Goal: Task Accomplishment & Management: Complete application form

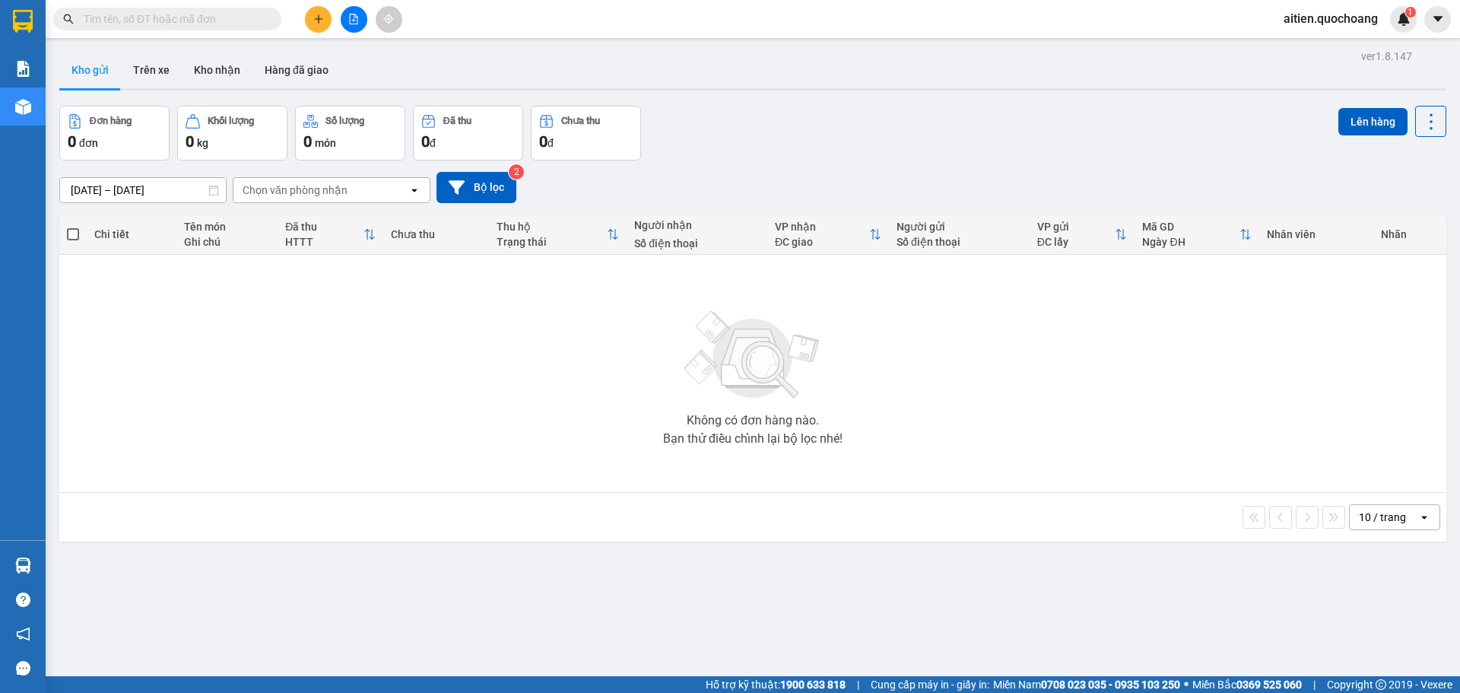
click at [314, 15] on icon "plus" at bounding box center [318, 19] width 11 height 11
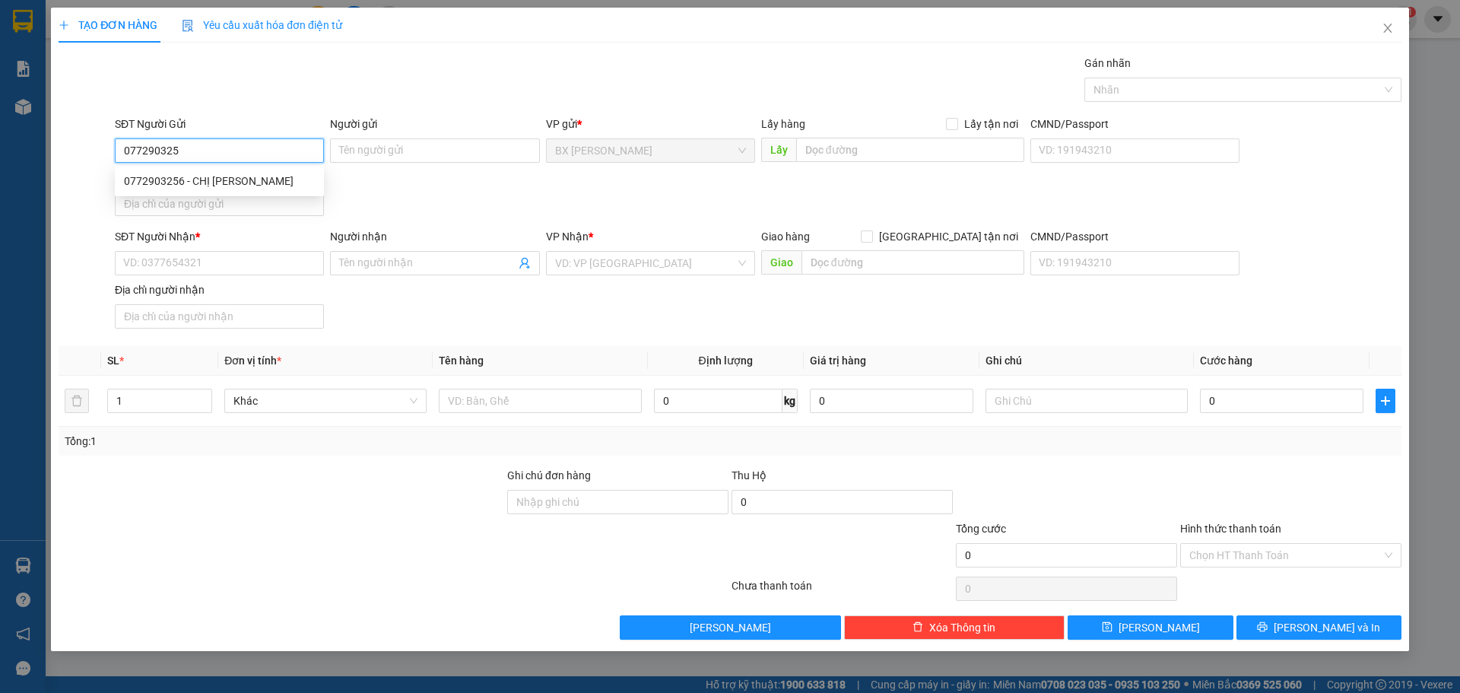
type input "0772903256"
click at [204, 177] on div "0772903256 - CHỊ [PERSON_NAME]" at bounding box center [219, 181] width 191 height 17
type input "CHỊ [PERSON_NAME]"
type input "0772903256"
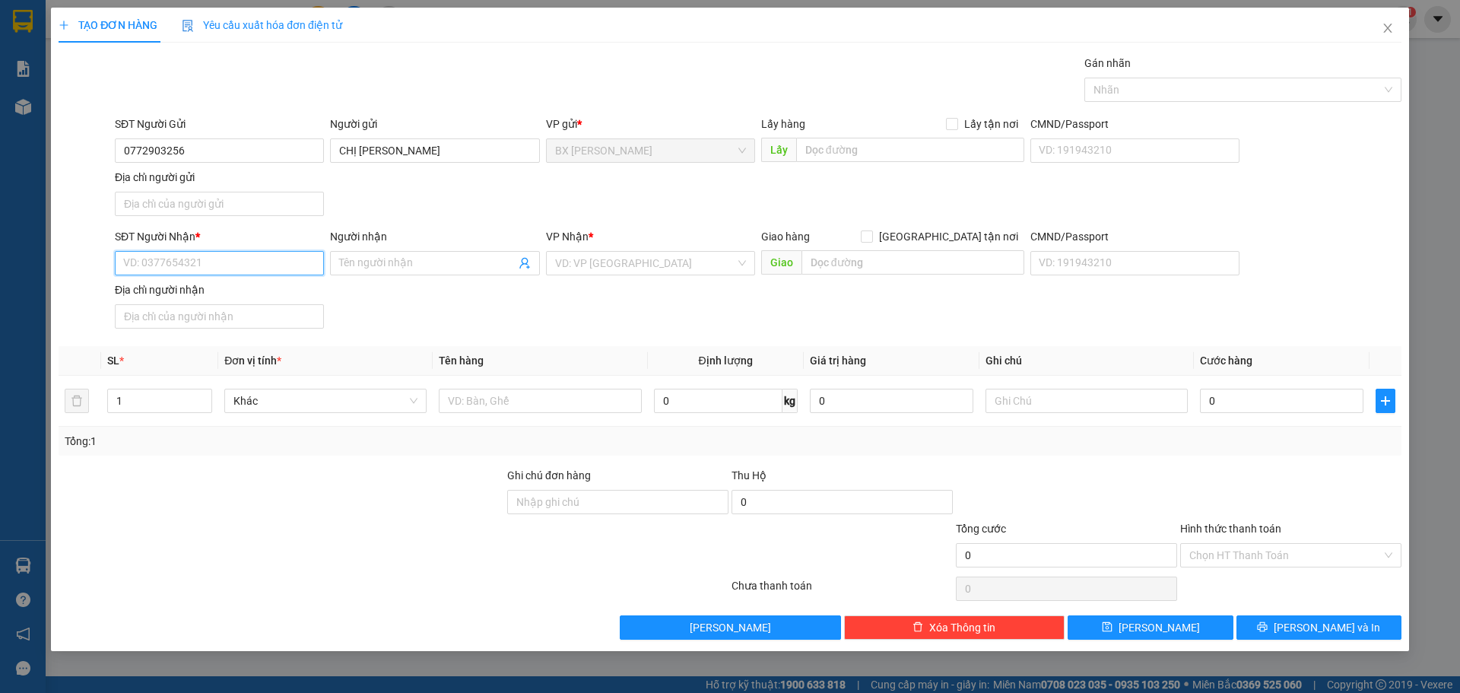
click at [208, 265] on input "SĐT Người Nhận *" at bounding box center [219, 263] width 209 height 24
type input "0911565189"
click at [221, 299] on div "0911565189 - ANH NHÂN" at bounding box center [219, 293] width 191 height 17
type input "ANH NHÂN"
type input "0911565189"
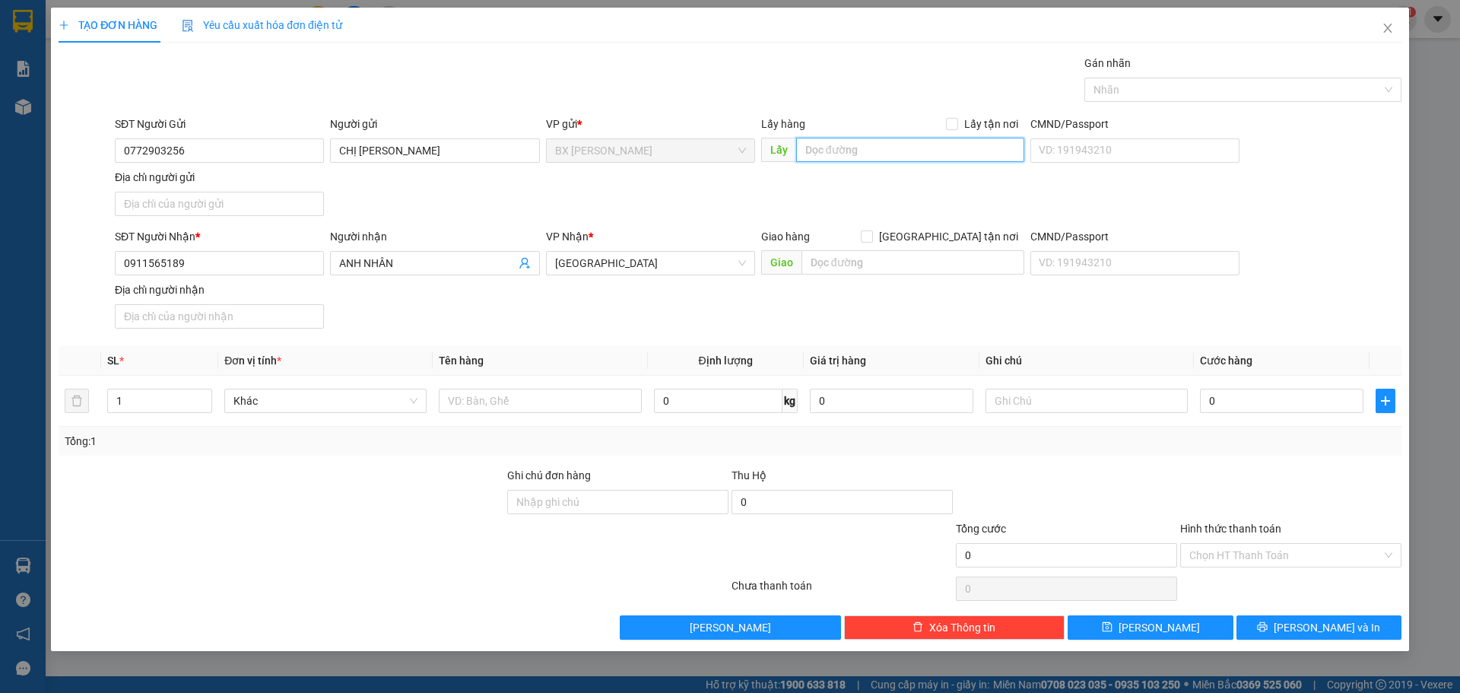
click at [913, 152] on input "text" at bounding box center [910, 150] width 228 height 24
type input "A"
type input "ÁO CƯỚI PHI LONG"
click at [503, 396] on input "text" at bounding box center [540, 401] width 202 height 24
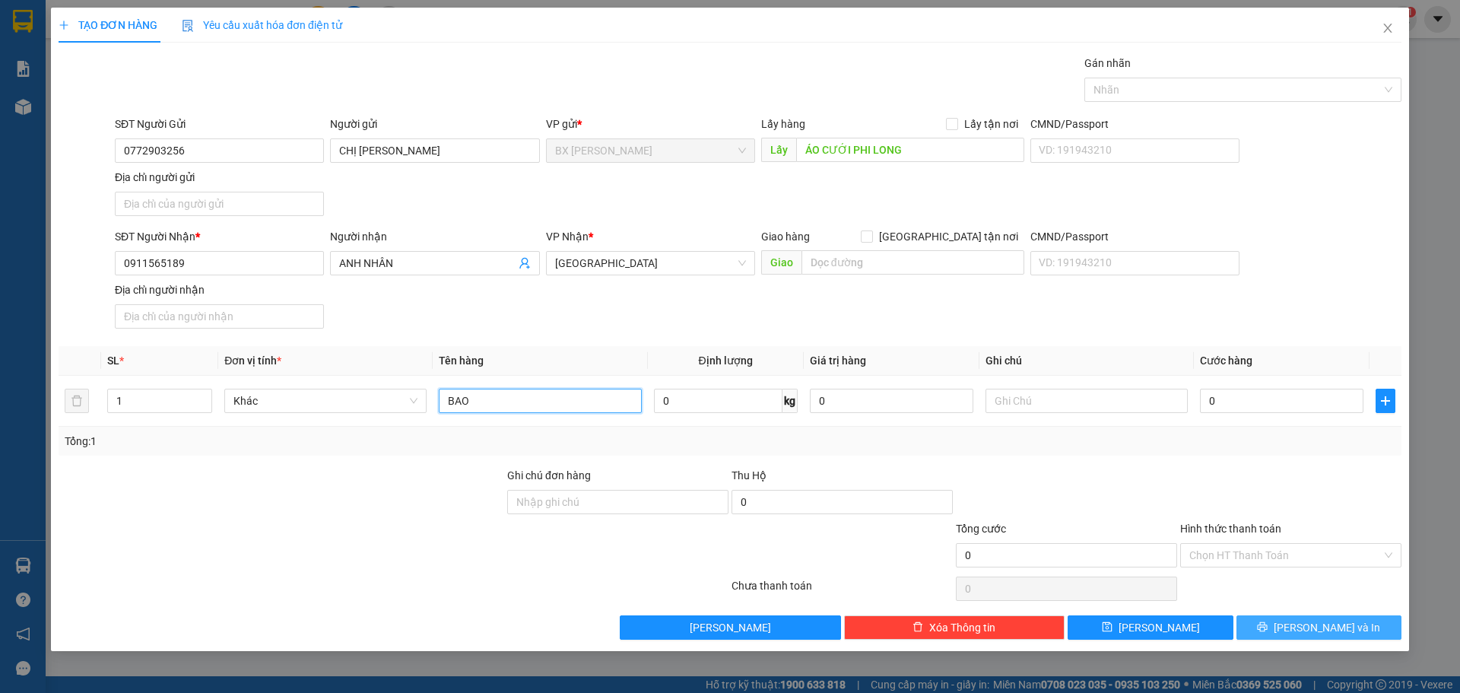
type input "BAO"
click at [1269, 623] on button "[PERSON_NAME] và In" at bounding box center [1319, 627] width 165 height 24
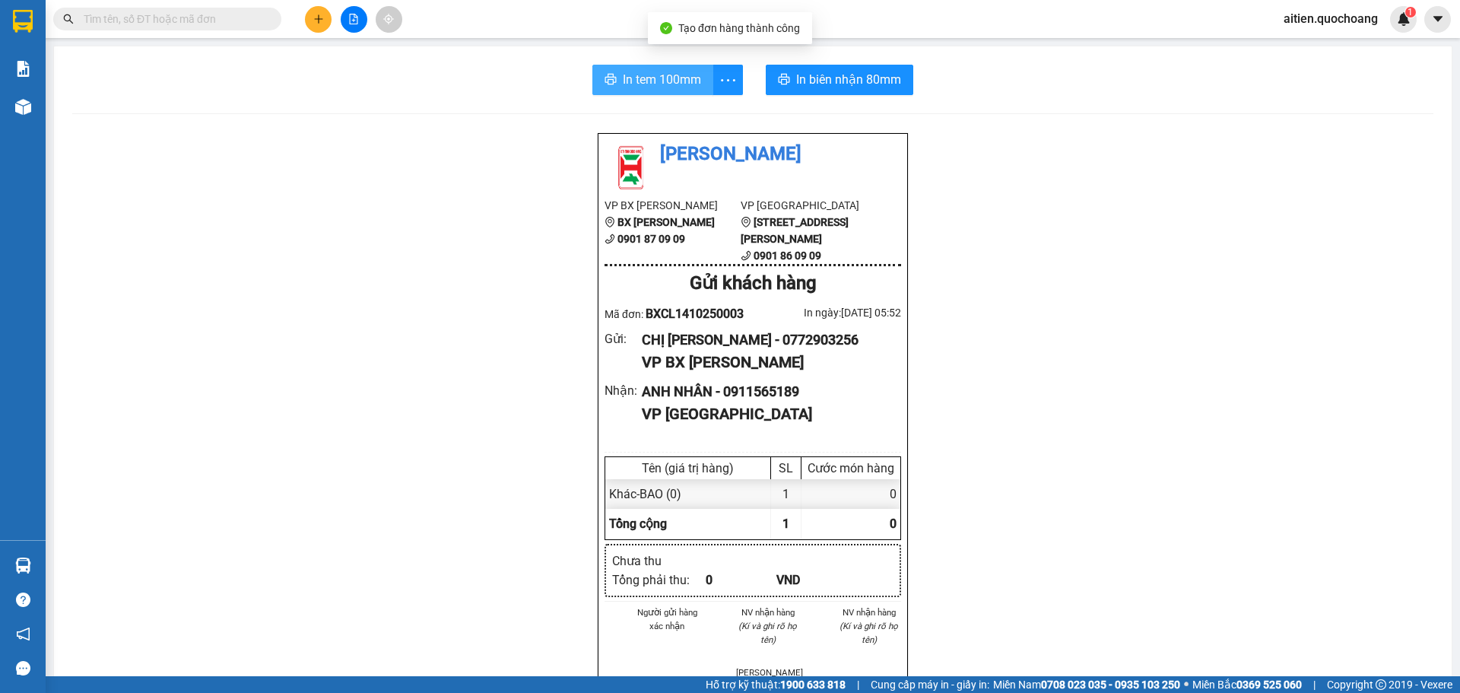
click at [634, 79] on span "In tem 100mm" at bounding box center [662, 79] width 78 height 19
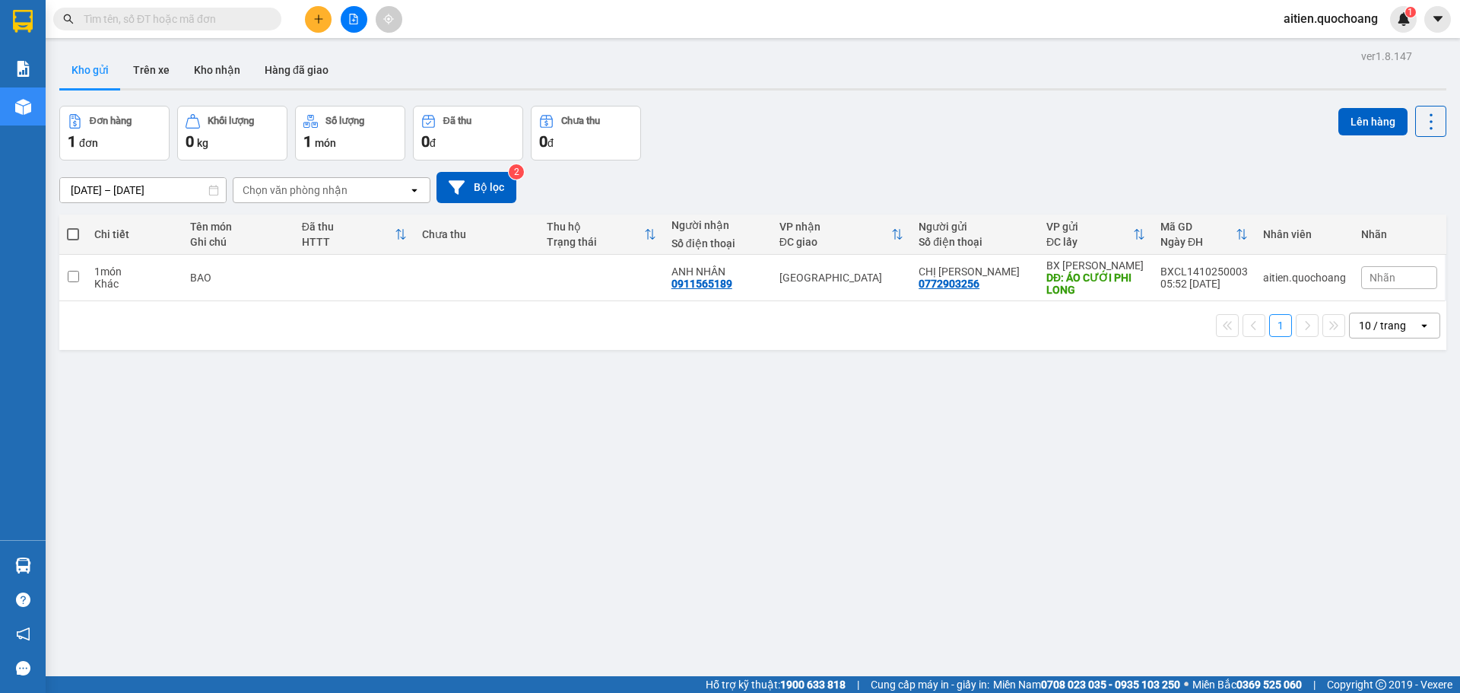
click at [318, 16] on icon "plus" at bounding box center [318, 19] width 11 height 11
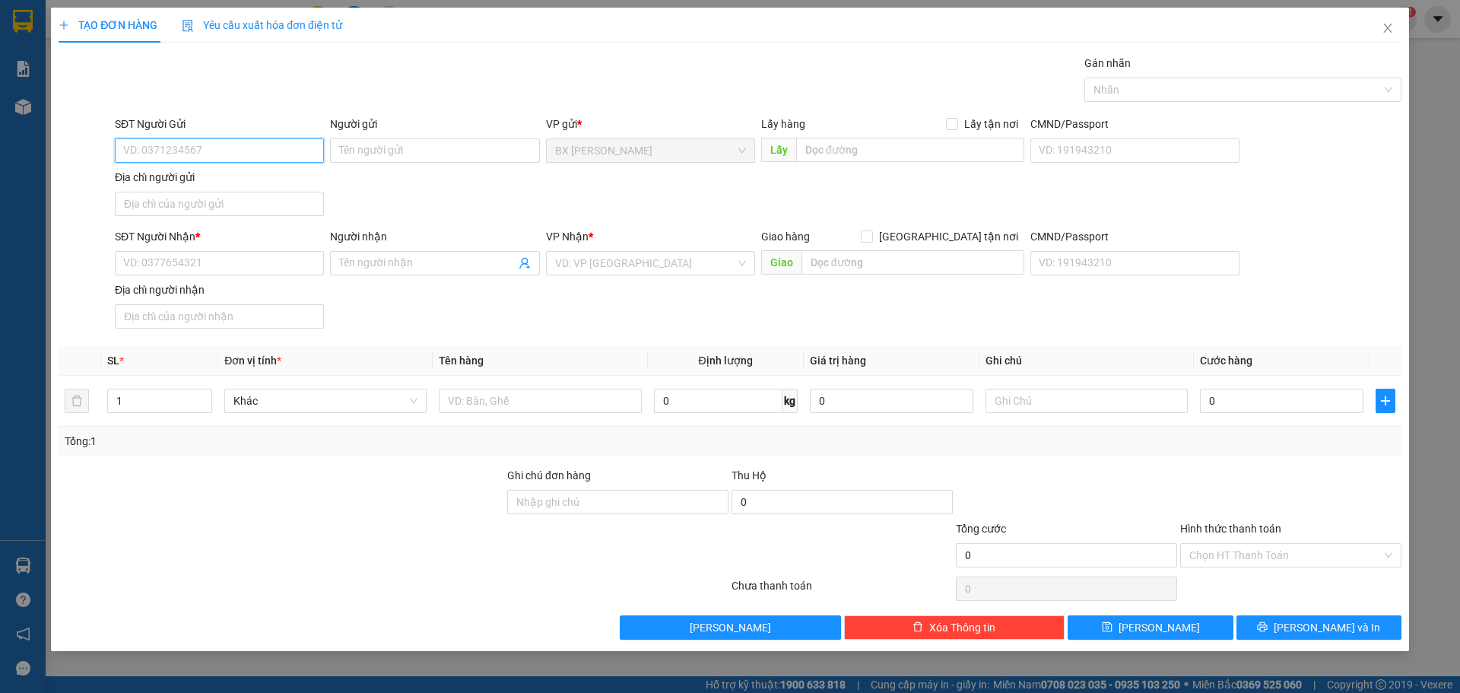
click at [171, 148] on input "SĐT Người Gửi" at bounding box center [219, 150] width 209 height 24
type input "0982401815"
click at [420, 157] on input "Người gửi" at bounding box center [434, 150] width 209 height 24
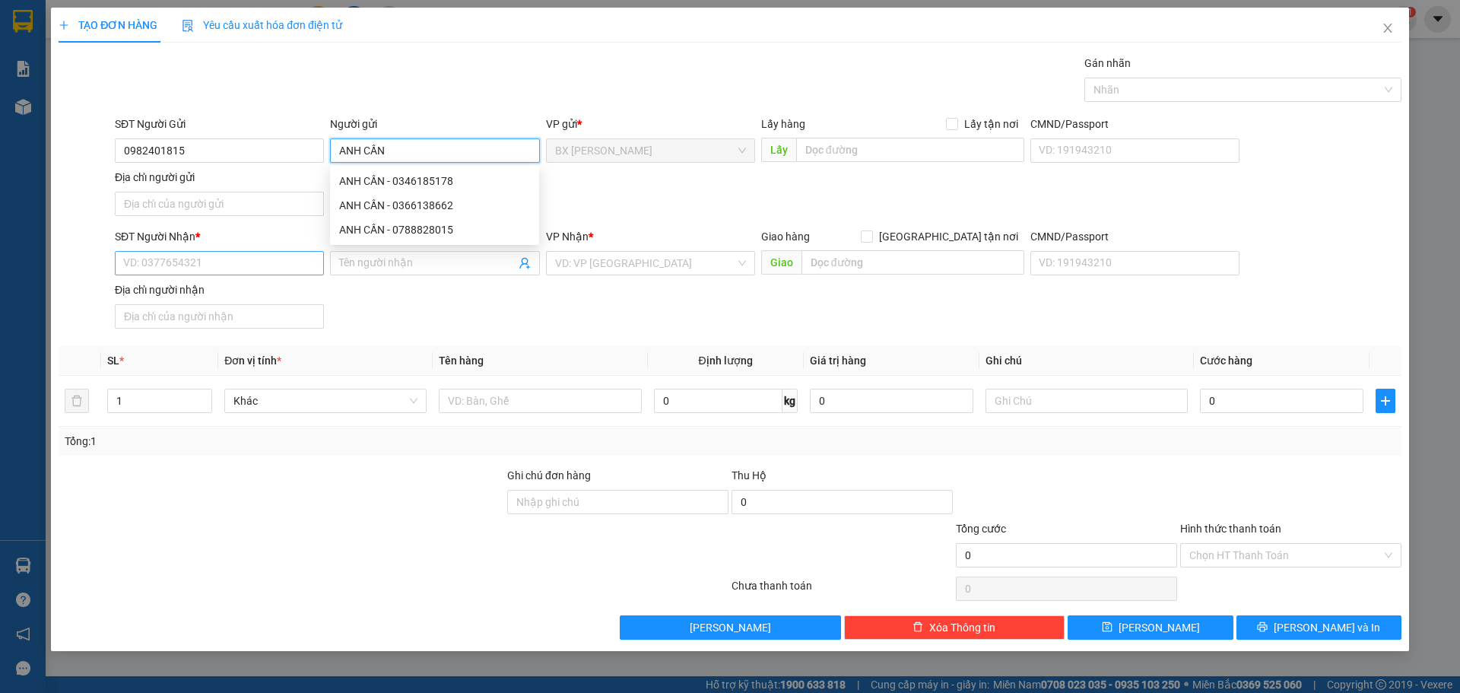
type input "ANH CẦN"
click at [148, 260] on input "SĐT Người Nhận *" at bounding box center [219, 263] width 209 height 24
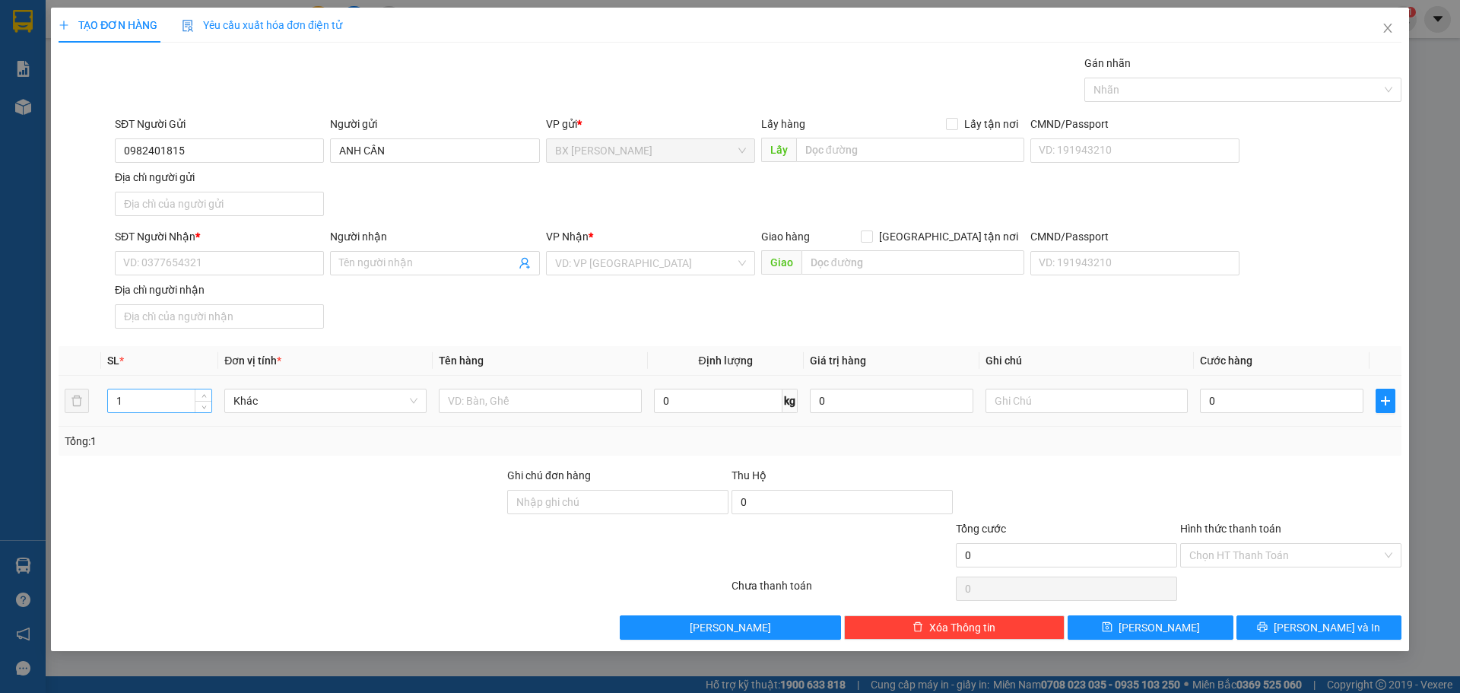
click at [155, 400] on input "1" at bounding box center [159, 400] width 103 height 23
type input "3"
click at [516, 405] on input "text" at bounding box center [540, 401] width 202 height 24
type input "2 BAO NHỎ + BỌC"
click at [224, 255] on input "SĐT Người Nhận *" at bounding box center [219, 263] width 209 height 24
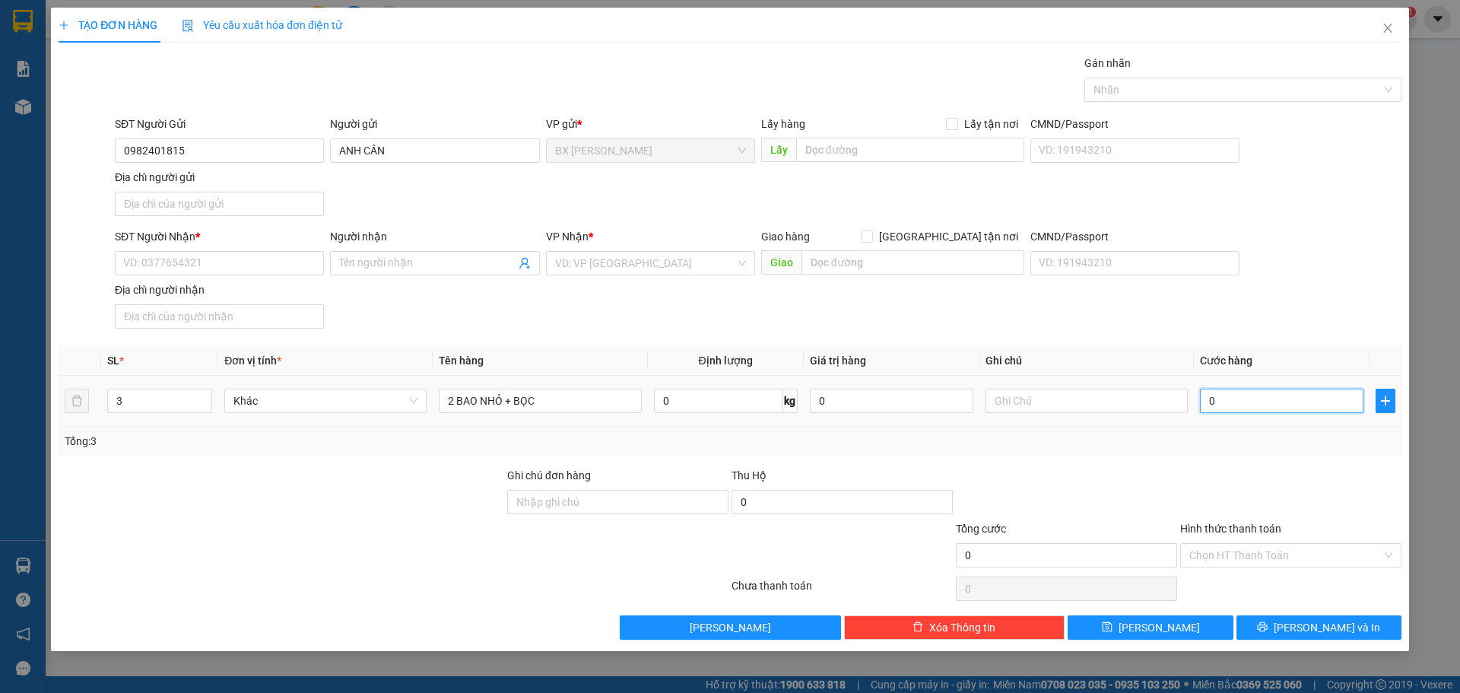
click at [1257, 403] on input "0" at bounding box center [1282, 401] width 164 height 24
type input "1"
type input "13"
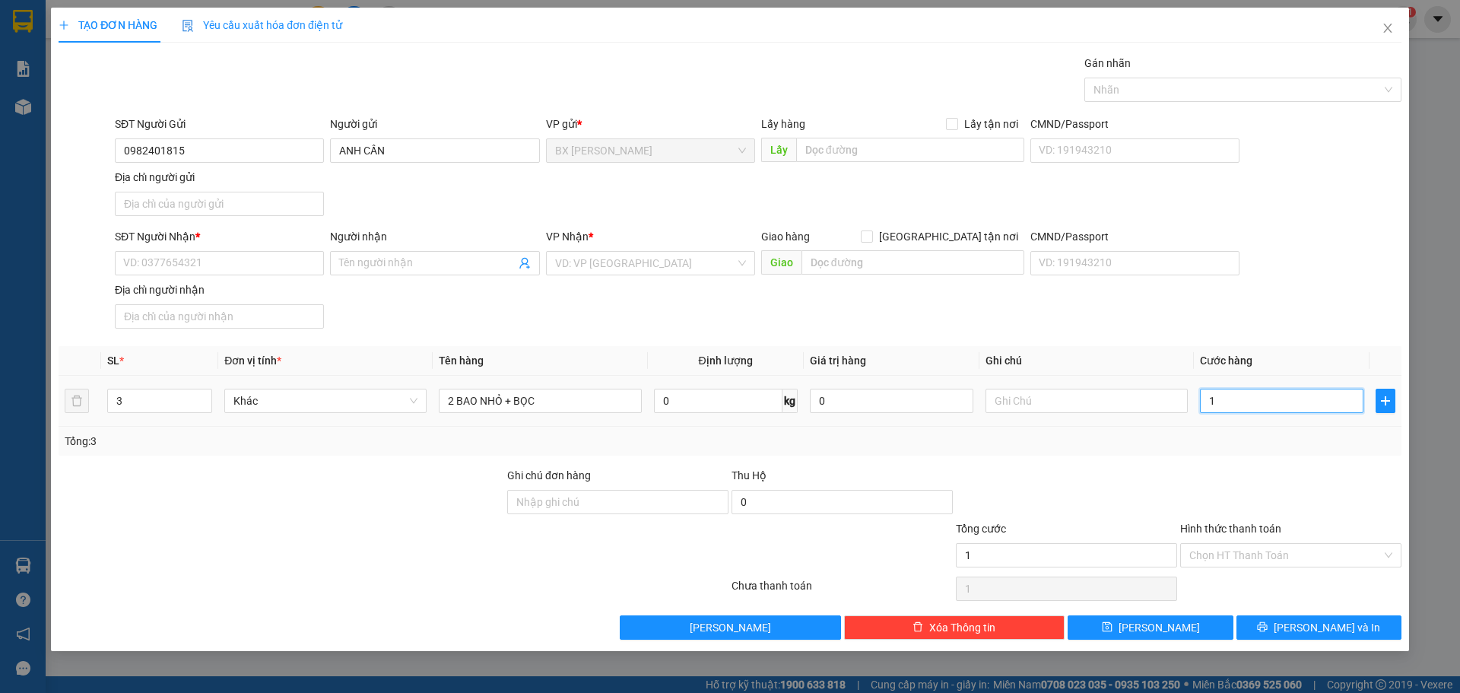
type input "13"
type input "130"
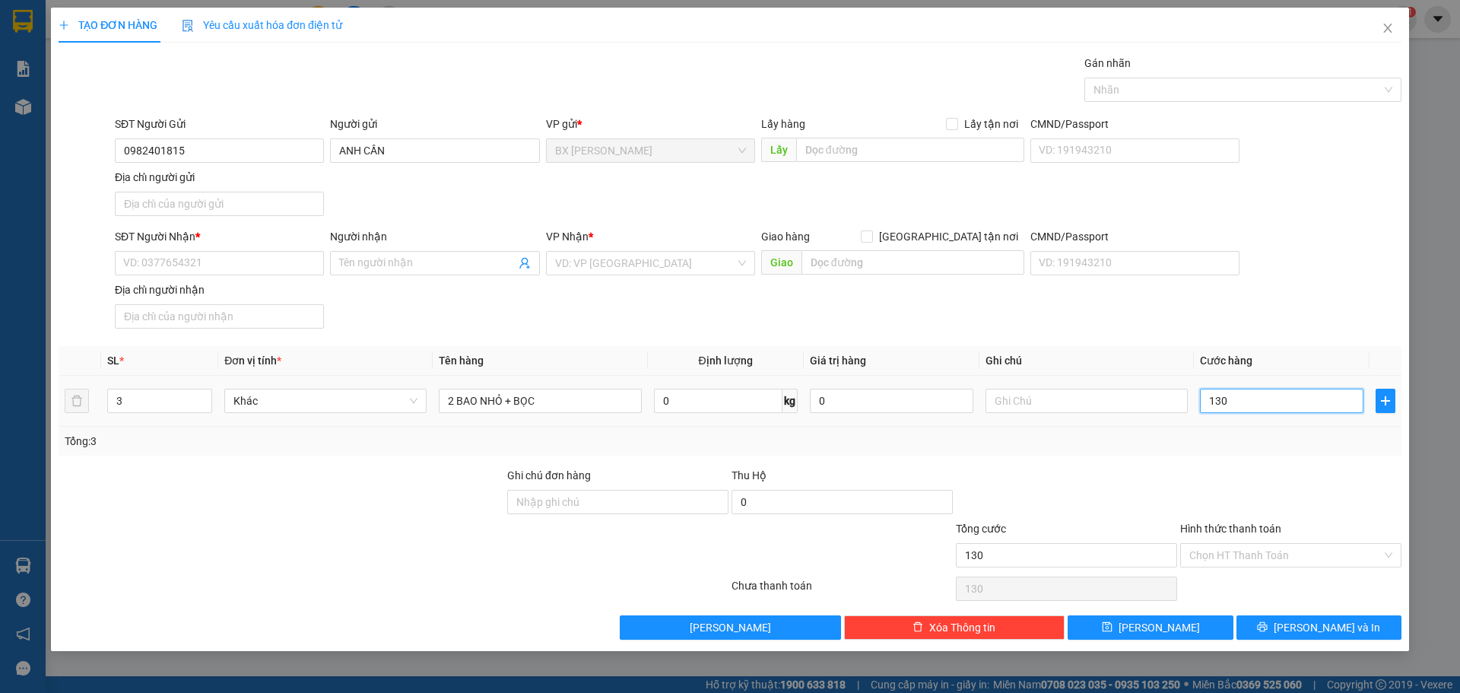
type input "1.300"
type input "13.000"
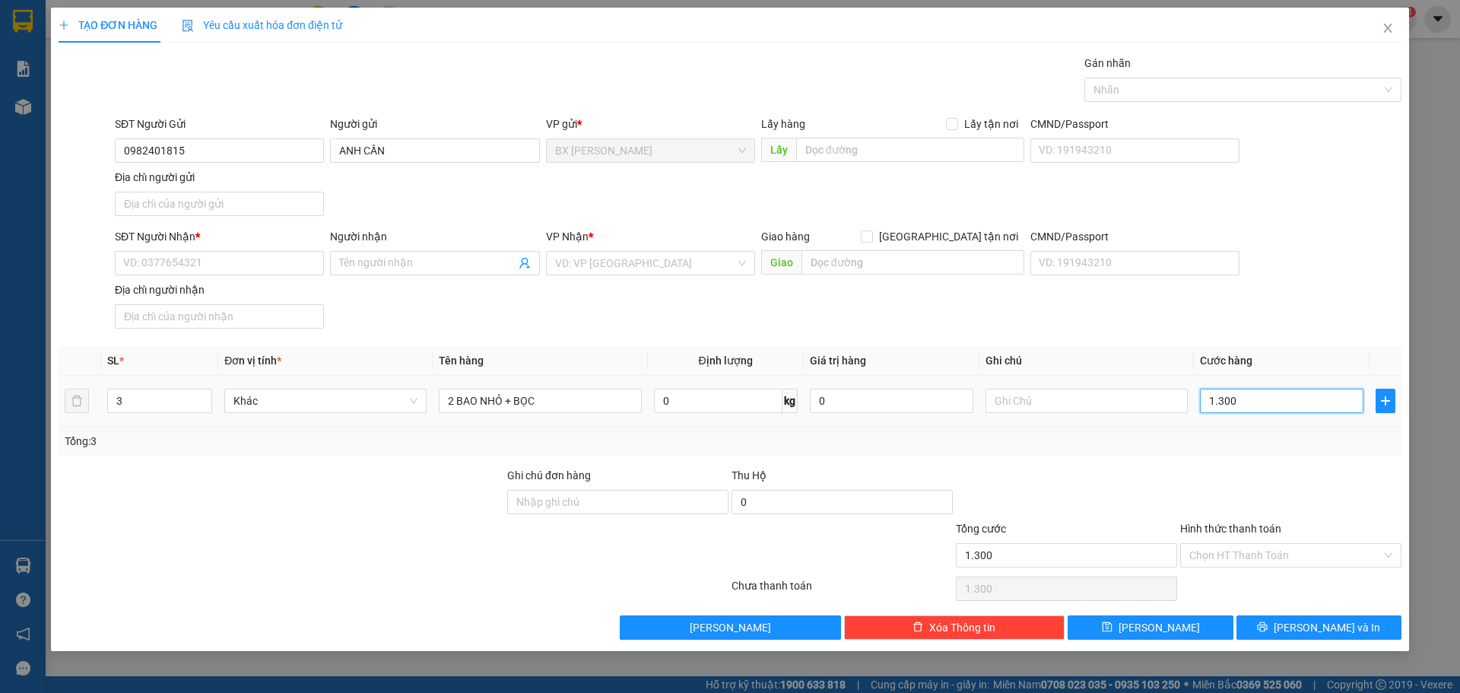
type input "13.000"
type input "130.000"
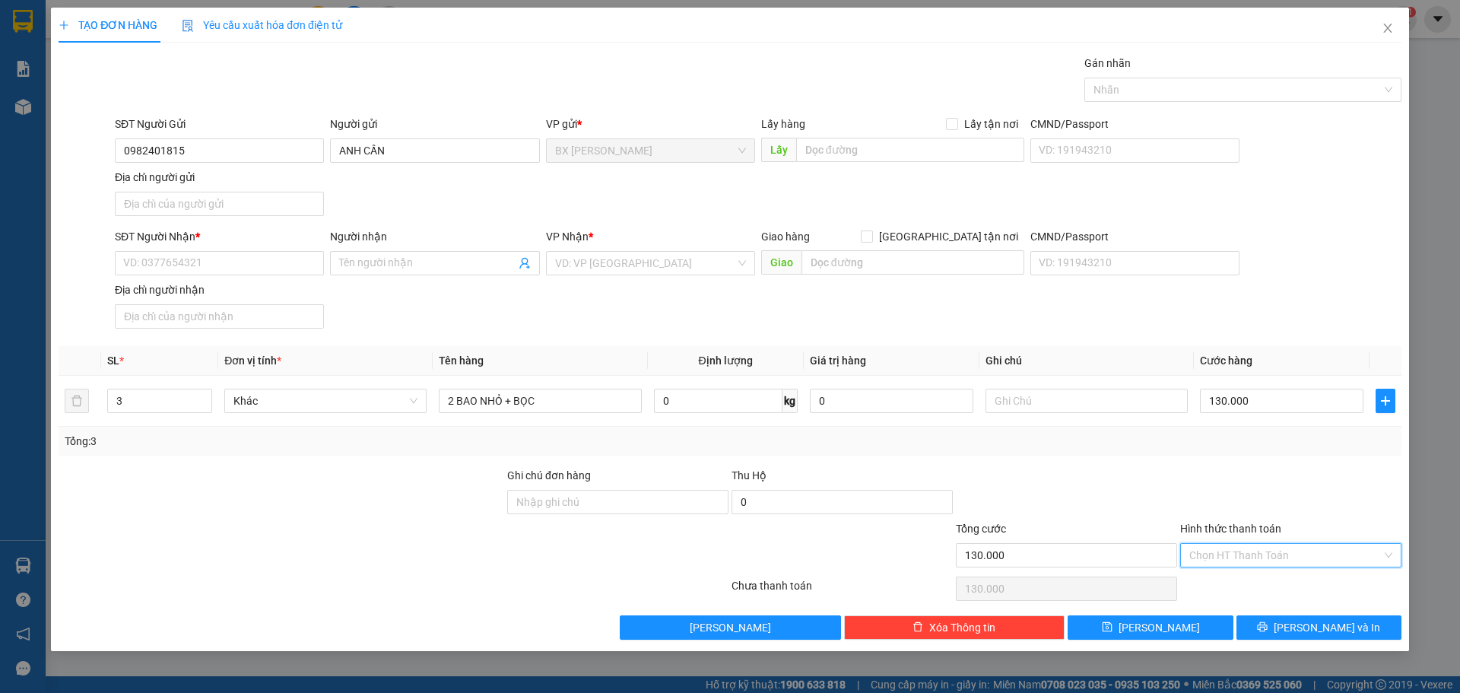
click at [1365, 555] on input "Hình thức thanh toán" at bounding box center [1285, 555] width 192 height 23
click at [1282, 580] on div "Tại văn phòng" at bounding box center [1290, 585] width 203 height 17
type input "0"
click at [176, 261] on input "SĐT Người Nhận *" at bounding box center [219, 263] width 209 height 24
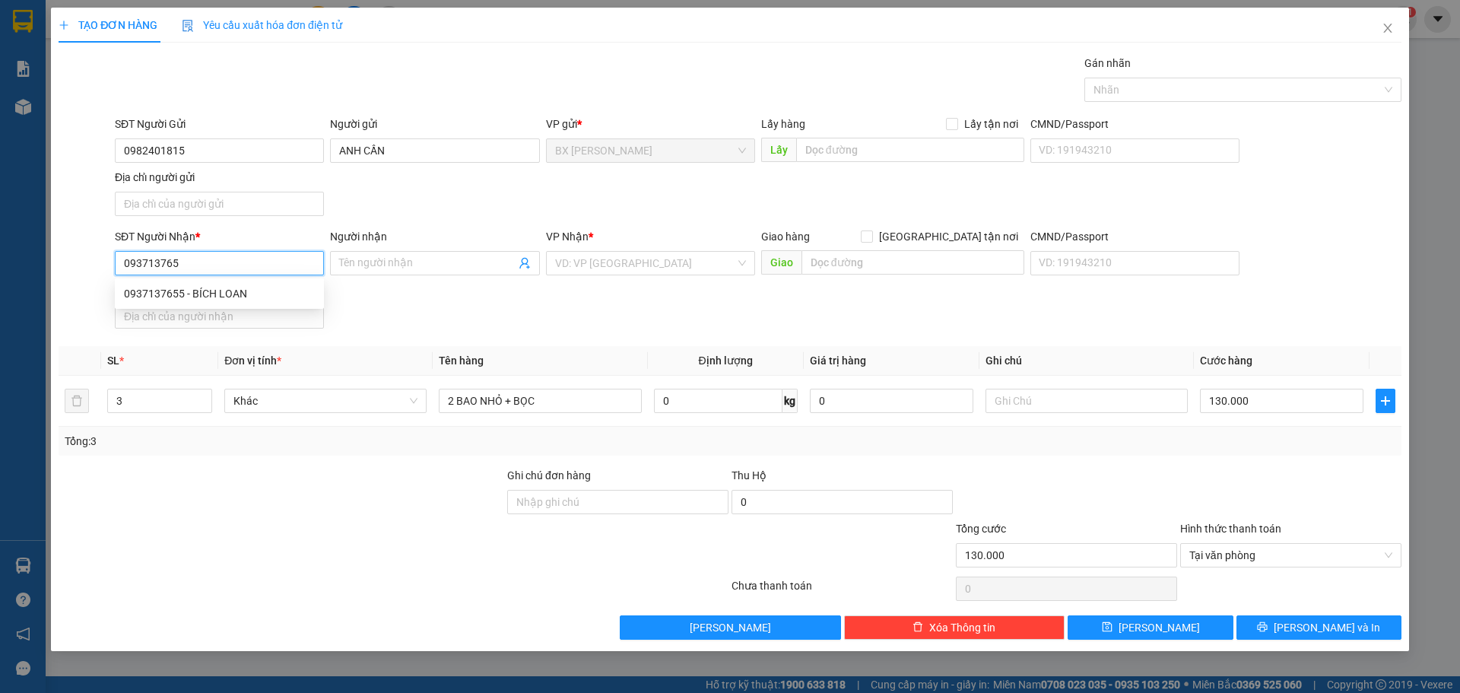
type input "0937137655"
click at [220, 287] on div "0937137655 - BÍCH LOAN" at bounding box center [219, 293] width 191 height 17
type input "BÍCH LOAN"
type input "0937137655"
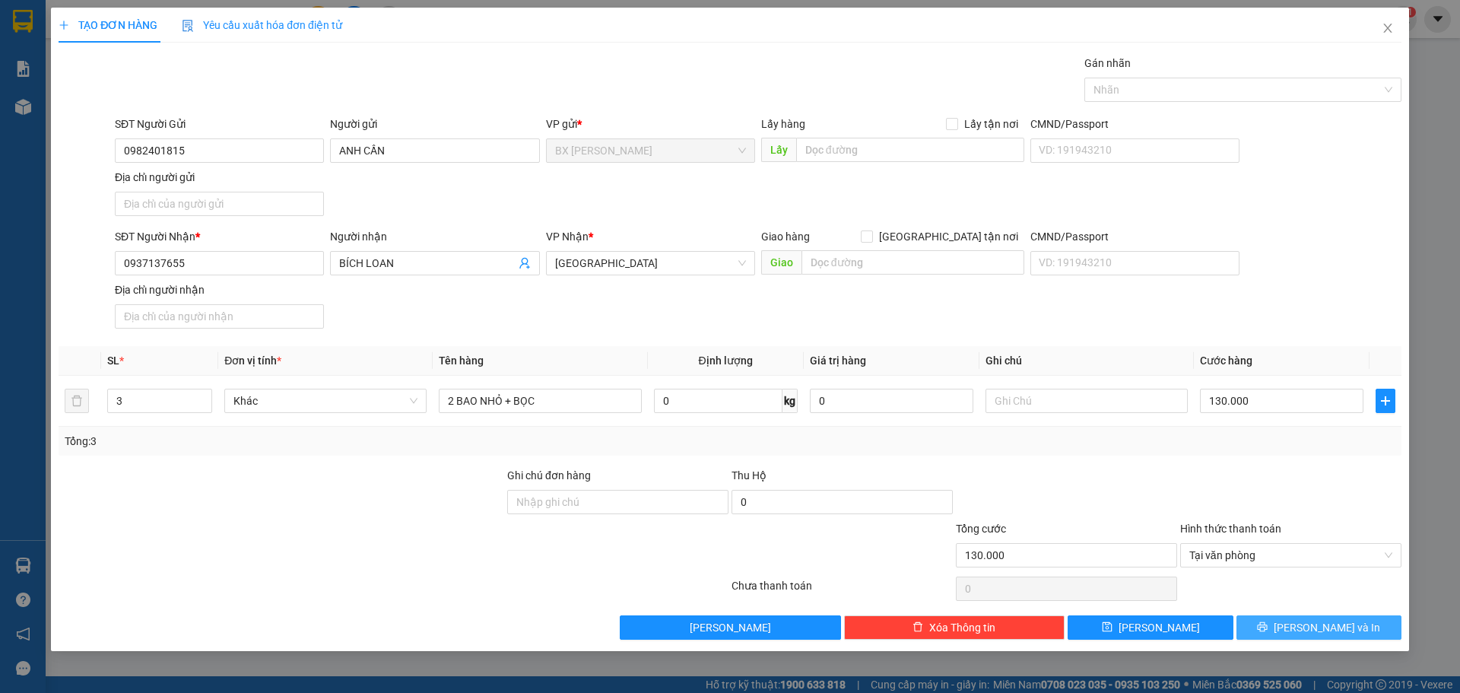
click at [1268, 626] on icon "printer" at bounding box center [1262, 626] width 11 height 11
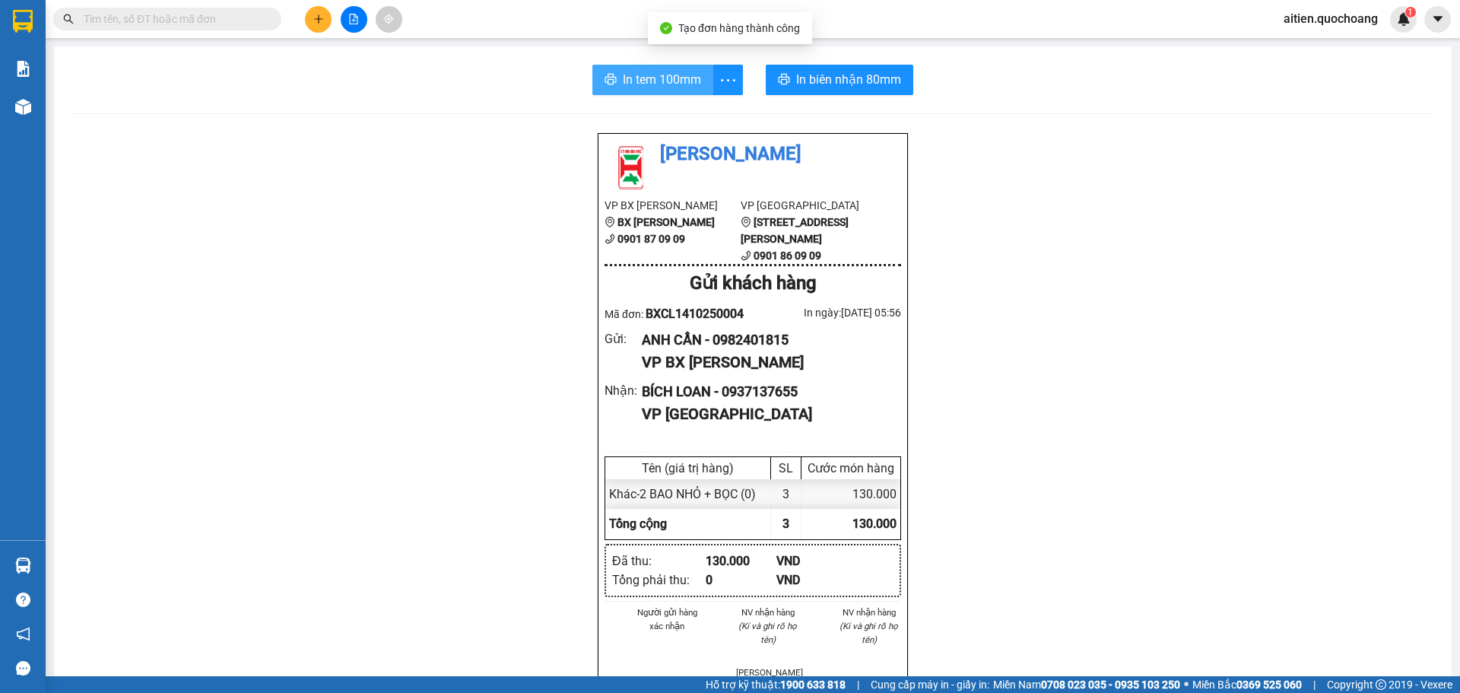
click at [685, 76] on span "In tem 100mm" at bounding box center [662, 79] width 78 height 19
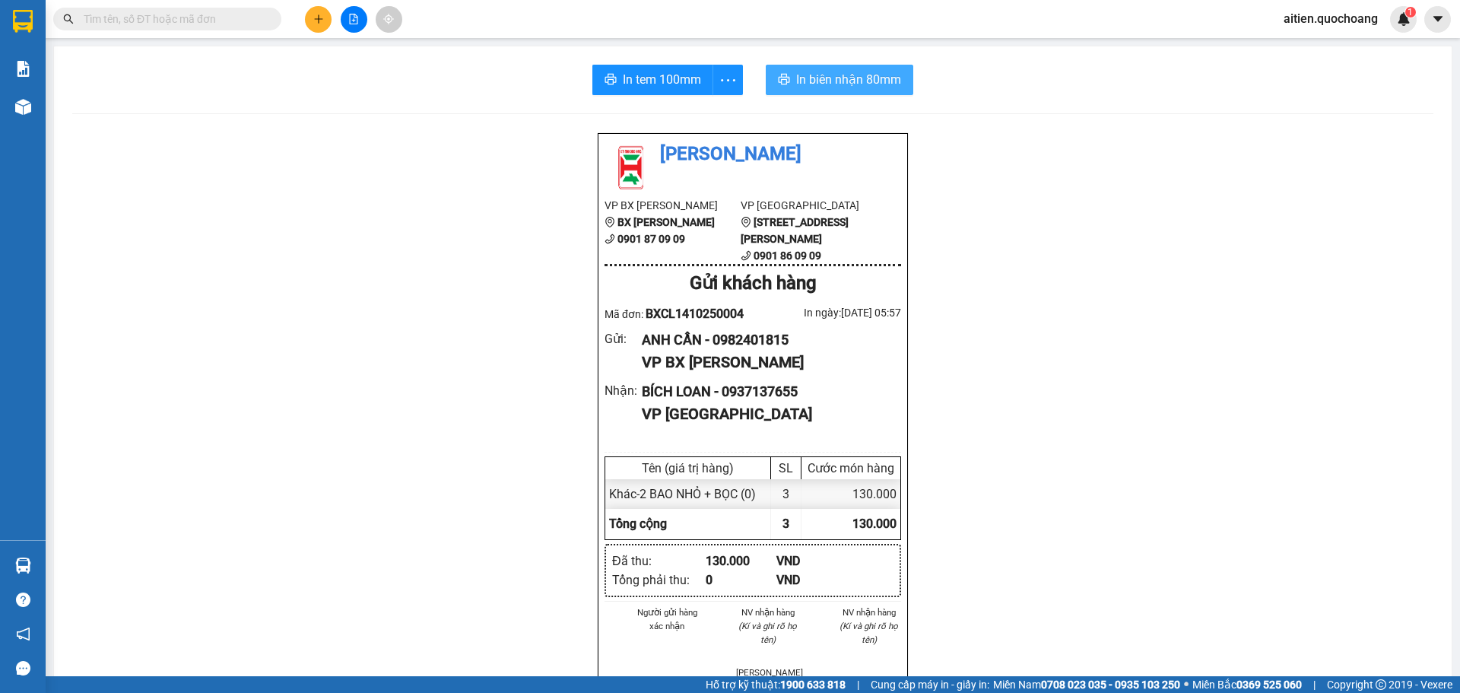
drag, startPoint x: 890, startPoint y: 75, endPoint x: 862, endPoint y: 96, distance: 35.3
click at [890, 75] on span "In biên nhận 80mm" at bounding box center [848, 79] width 105 height 19
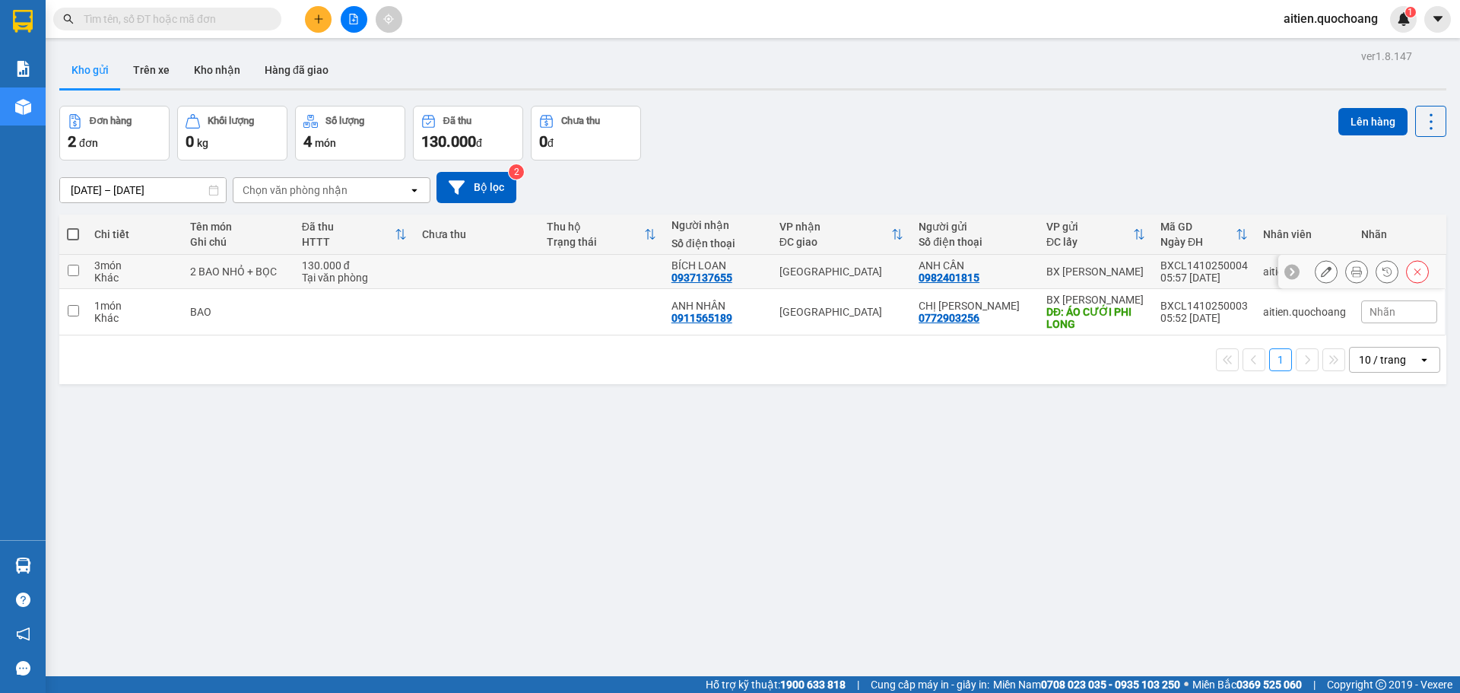
click at [76, 270] on input "checkbox" at bounding box center [73, 270] width 11 height 11
checkbox input "true"
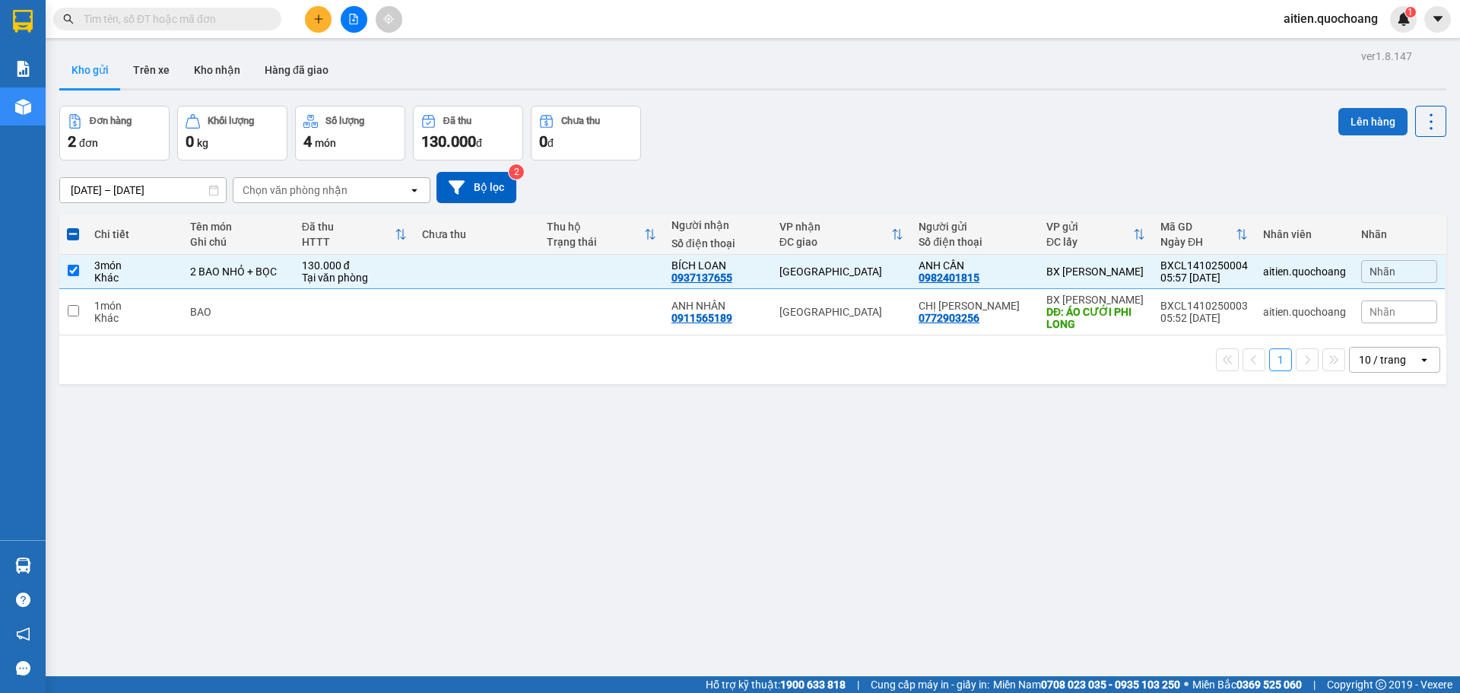
click at [1364, 122] on button "Lên hàng" at bounding box center [1373, 121] width 69 height 27
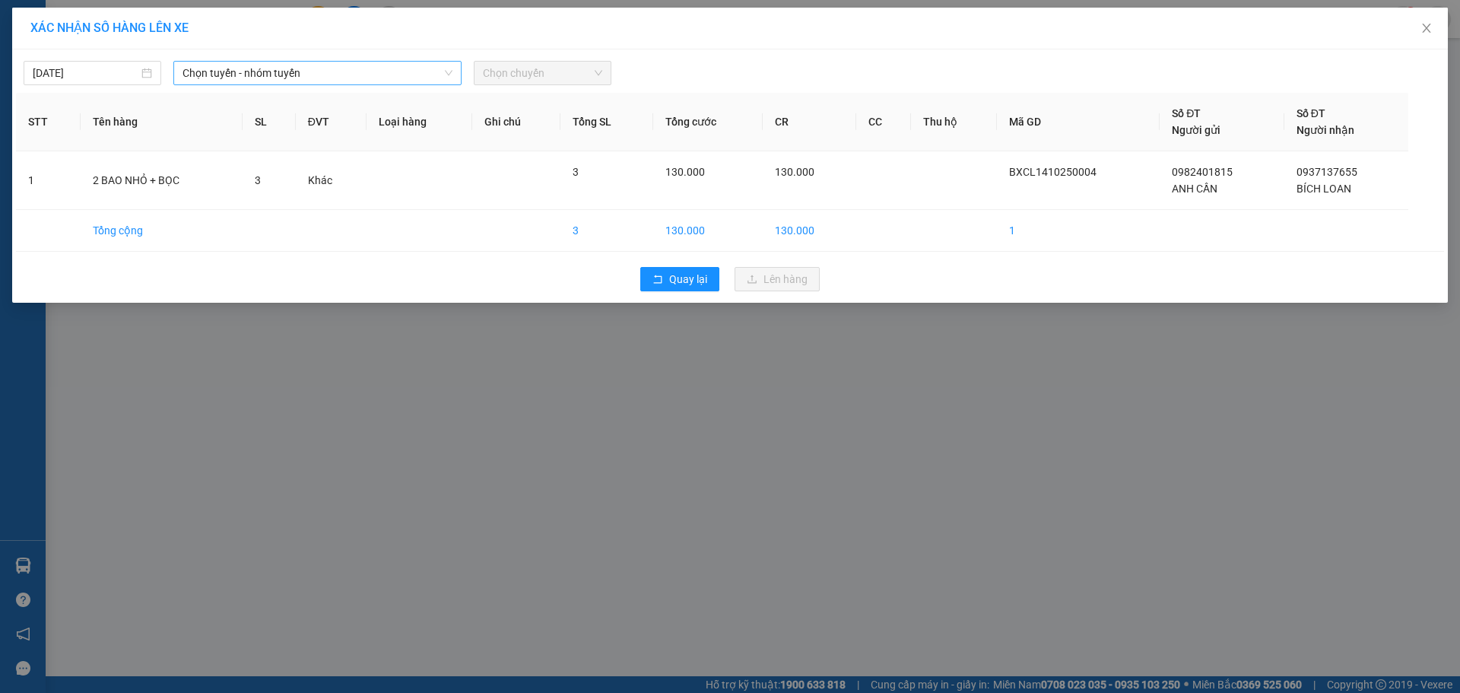
click at [438, 70] on span "Chọn tuyến - nhóm tuyến" at bounding box center [318, 73] width 270 height 23
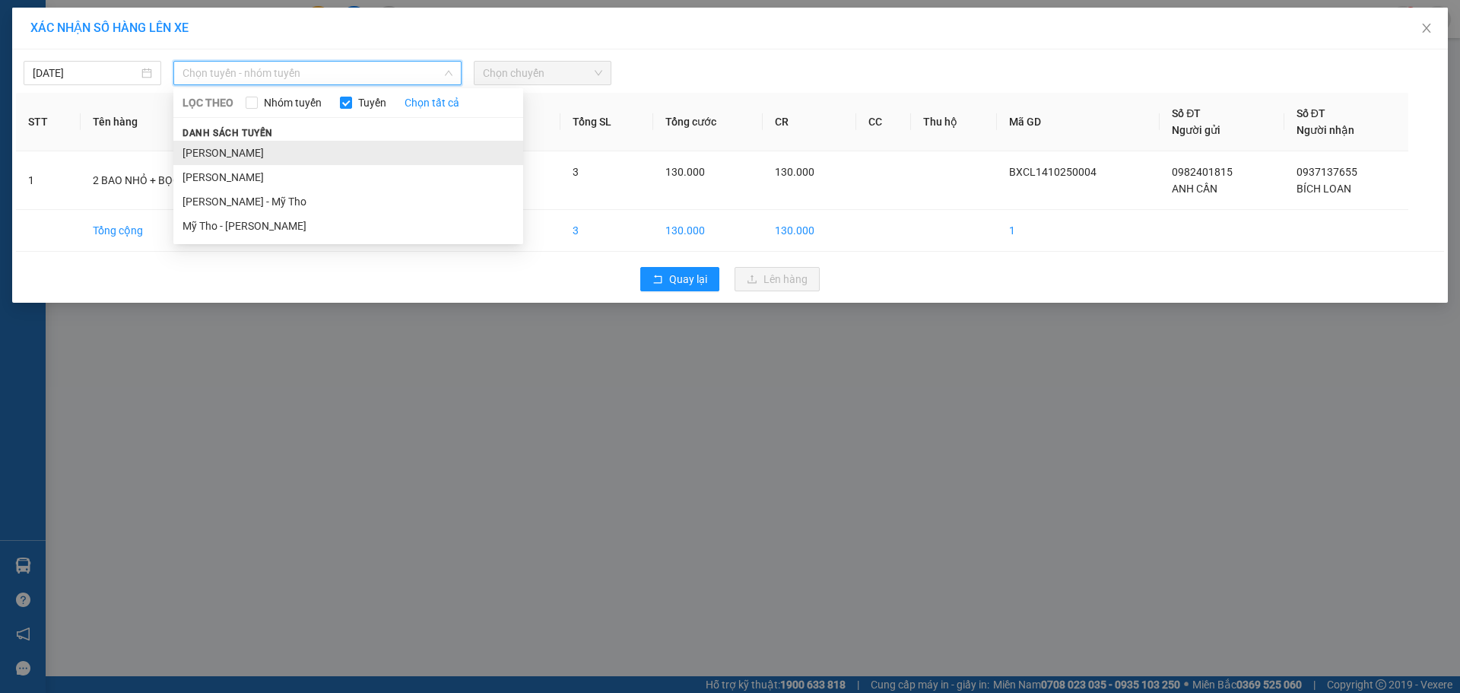
click at [345, 148] on li "Cao Lãnh - Hồ Chí Minh" at bounding box center [348, 153] width 350 height 24
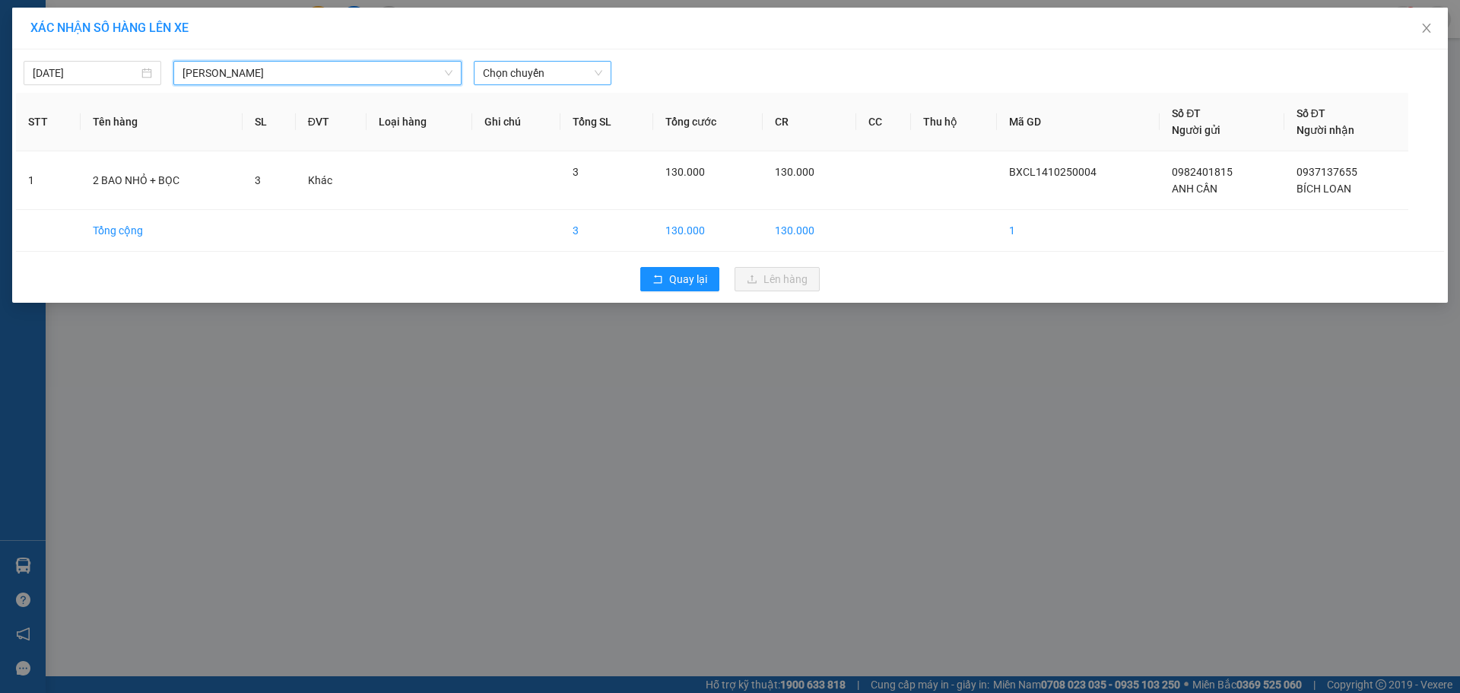
click at [576, 71] on span "Chọn chuyến" at bounding box center [542, 73] width 119 height 23
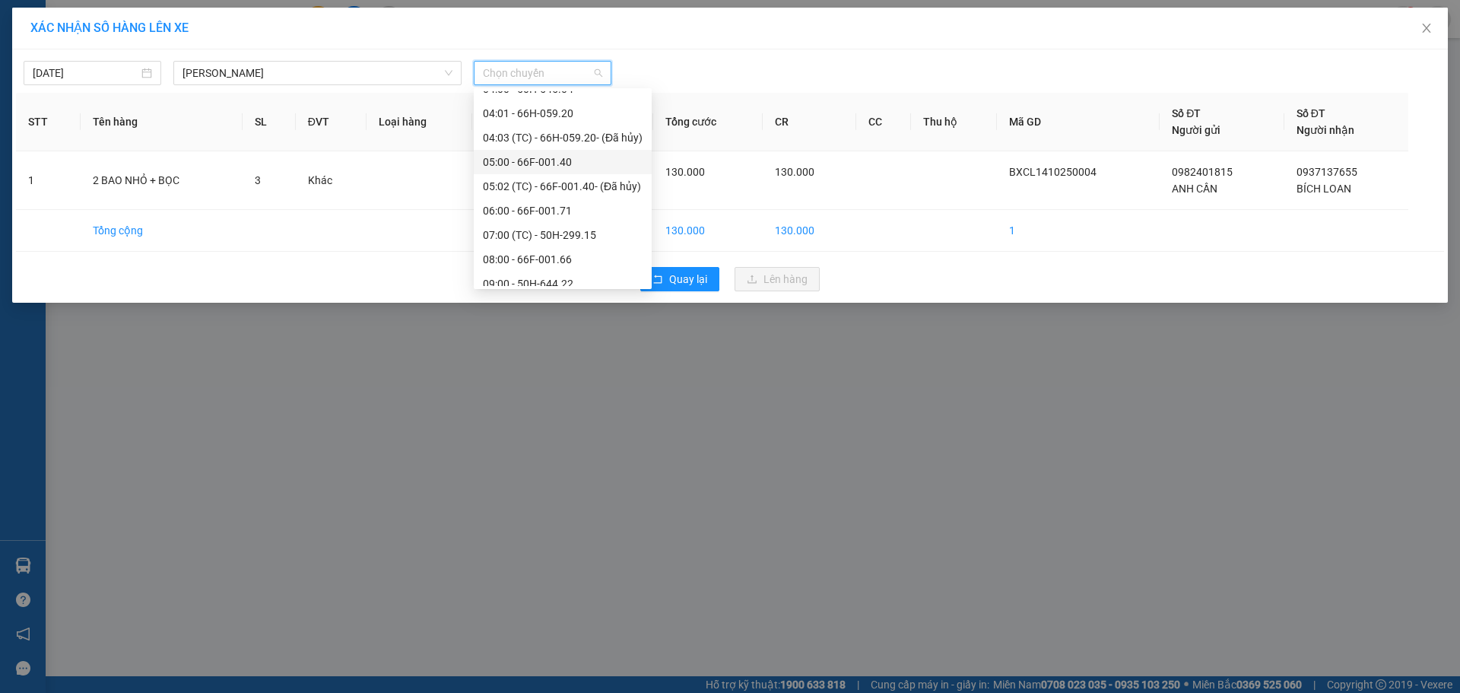
scroll to position [304, 0]
click at [554, 181] on div "06:00 - 66F-001.71" at bounding box center [563, 188] width 160 height 17
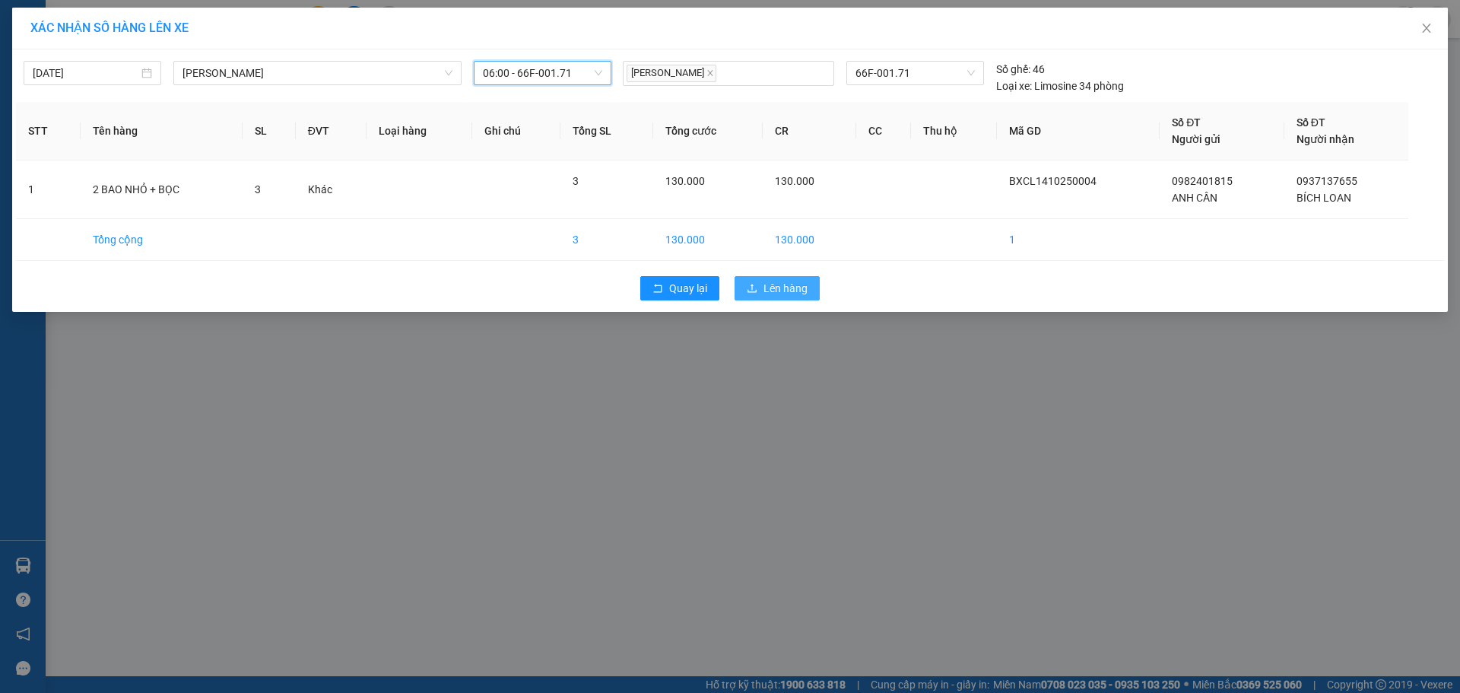
click at [786, 291] on span "Lên hàng" at bounding box center [786, 288] width 44 height 17
